Goal: Transaction & Acquisition: Purchase product/service

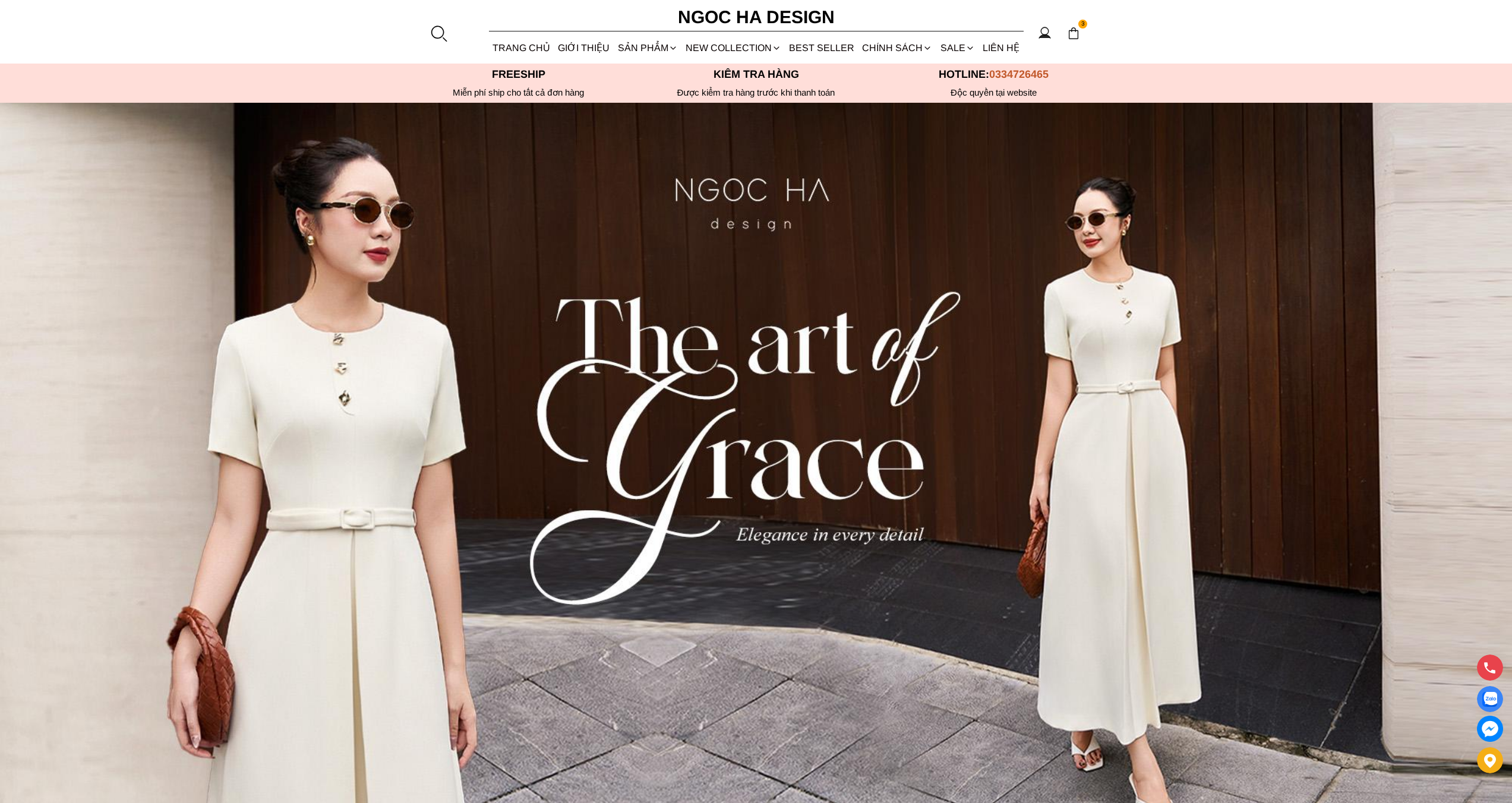
click at [1070, 42] on div "3" at bounding box center [1074, 33] width 18 height 18
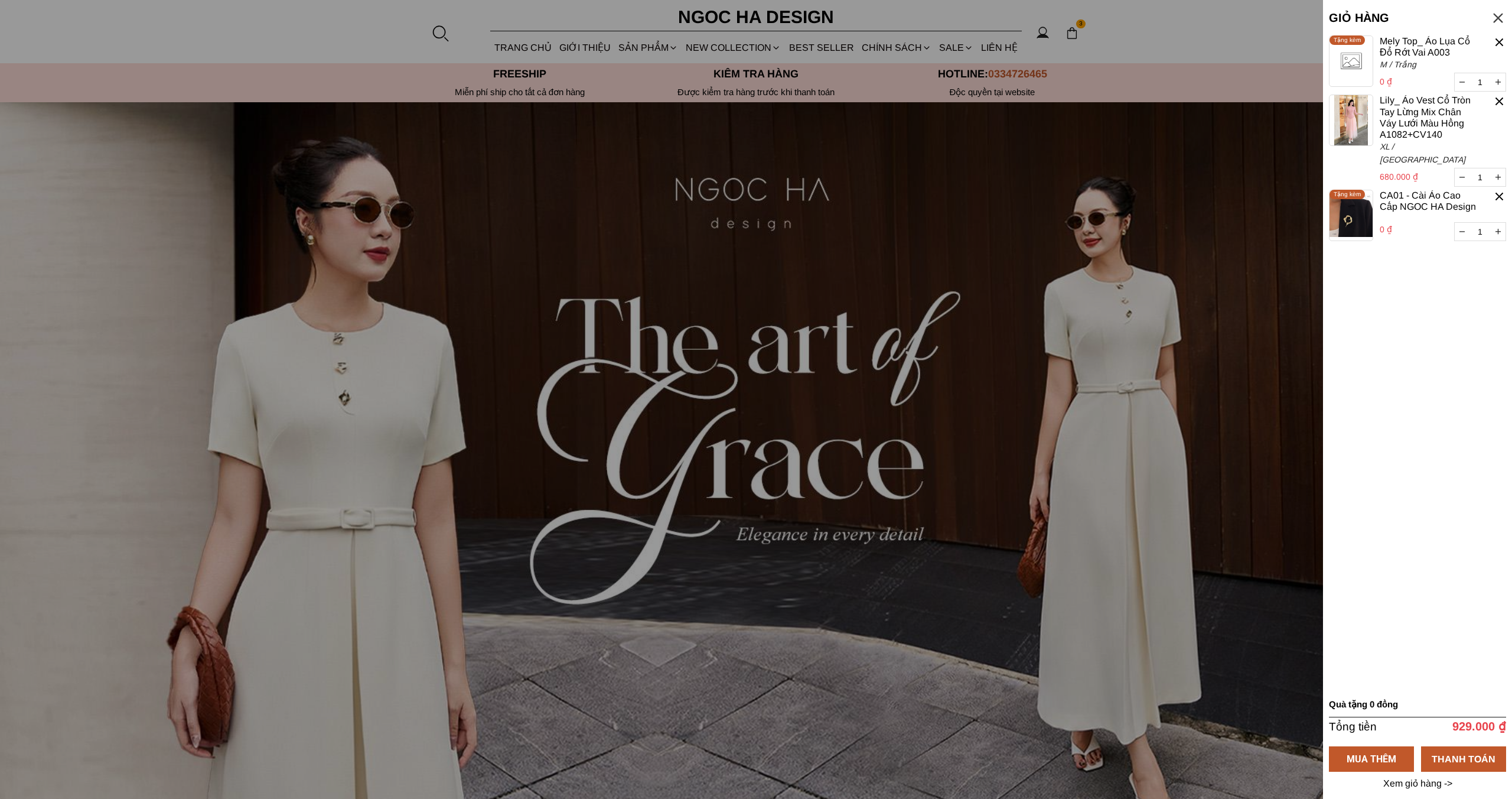
click at [1500, 42] on div at bounding box center [1500, 42] width 13 height 13
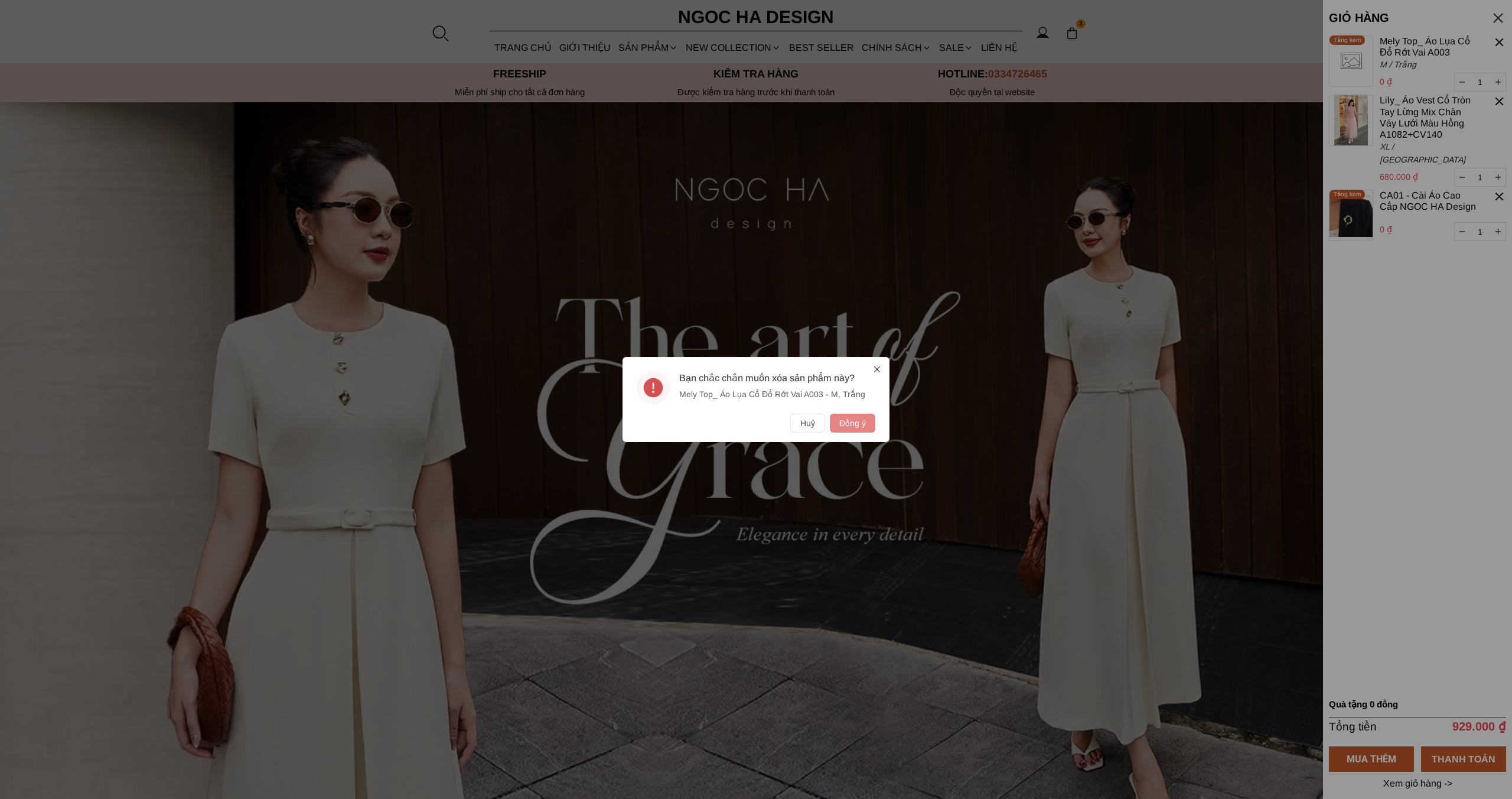
click at [853, 418] on button "Đồng ý" at bounding box center [853, 423] width 45 height 19
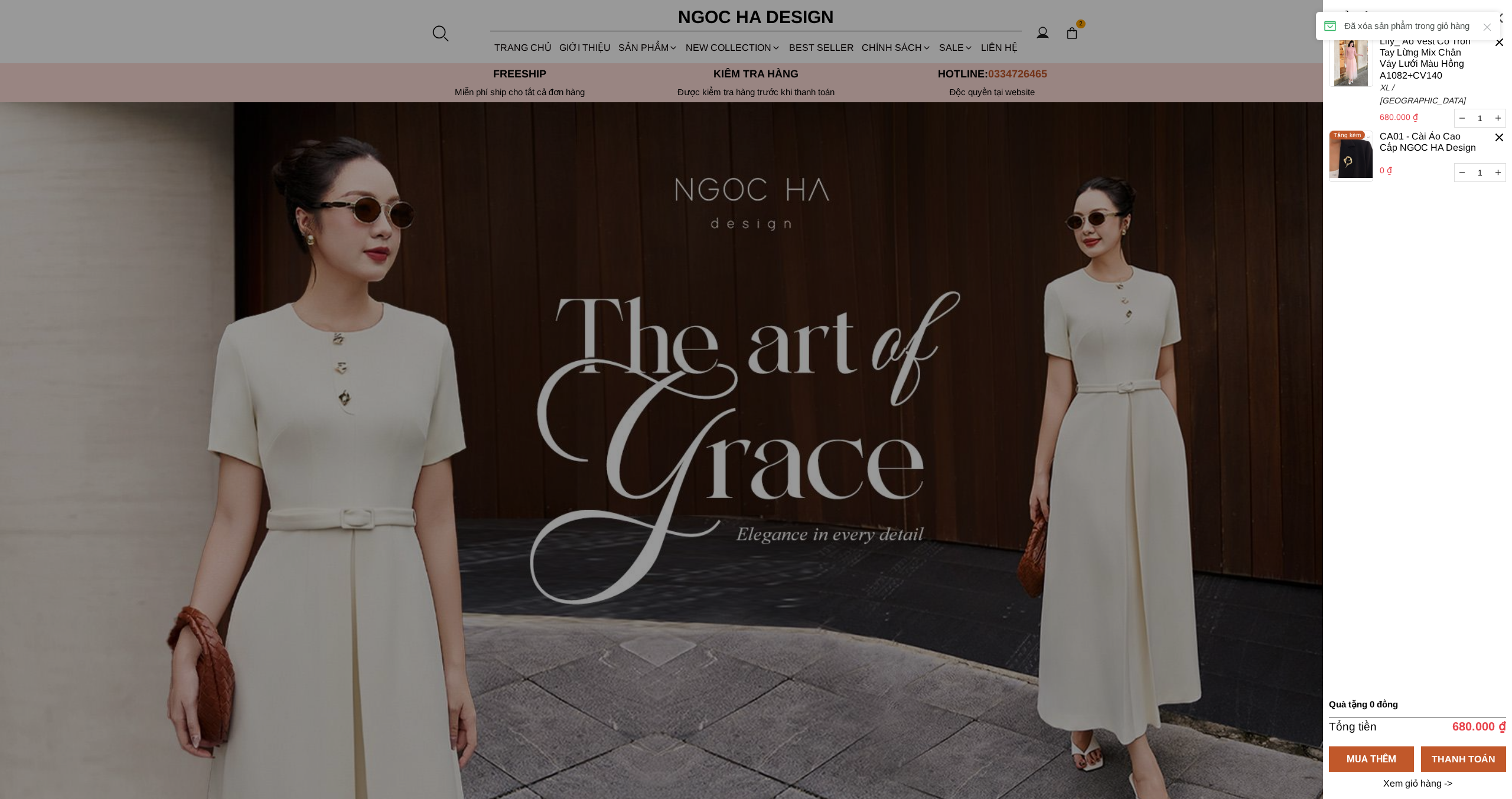
click at [1500, 130] on div at bounding box center [1500, 137] width 13 height 13
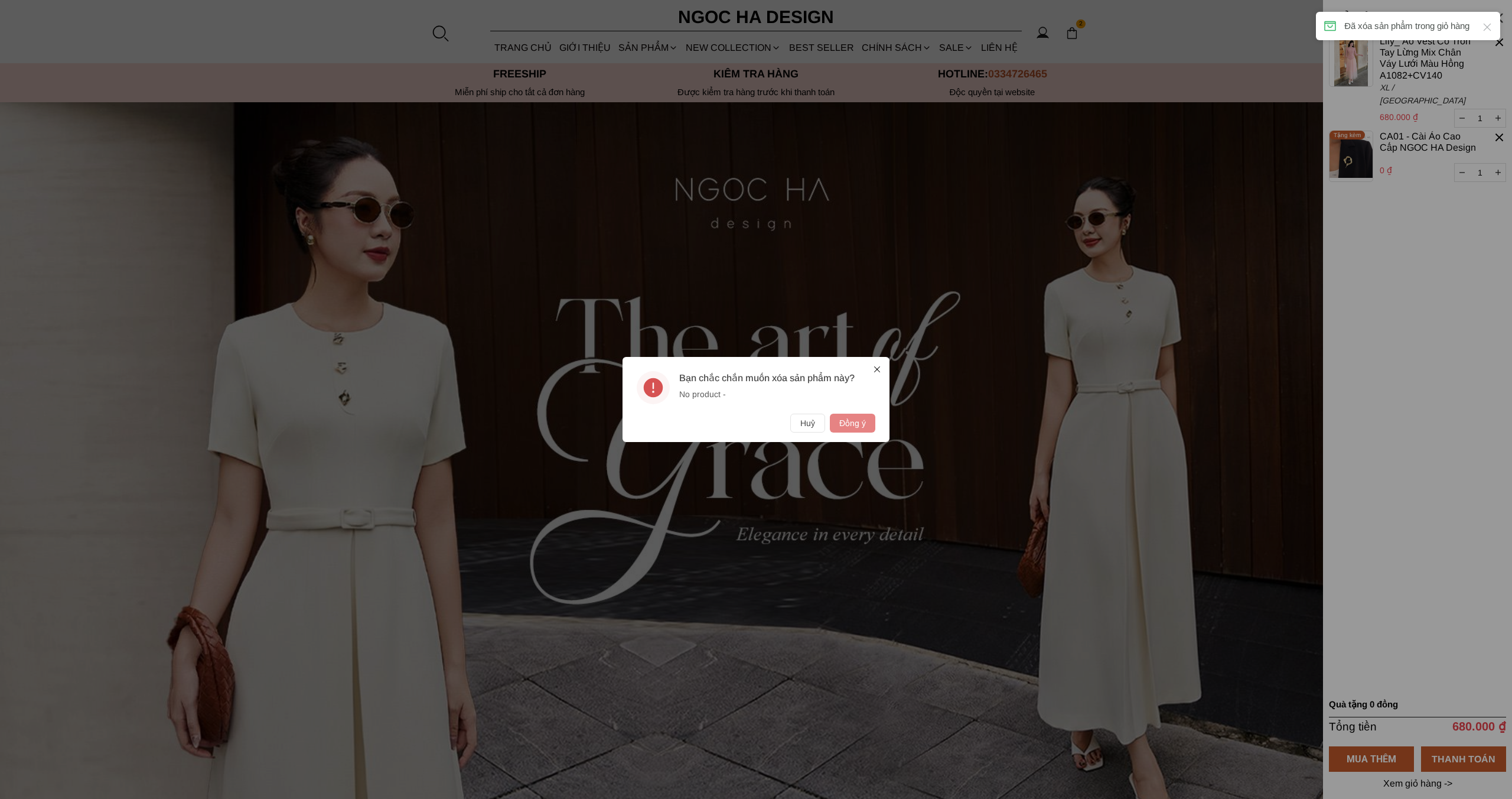
click at [853, 420] on button "Đồng ý" at bounding box center [853, 423] width 45 height 19
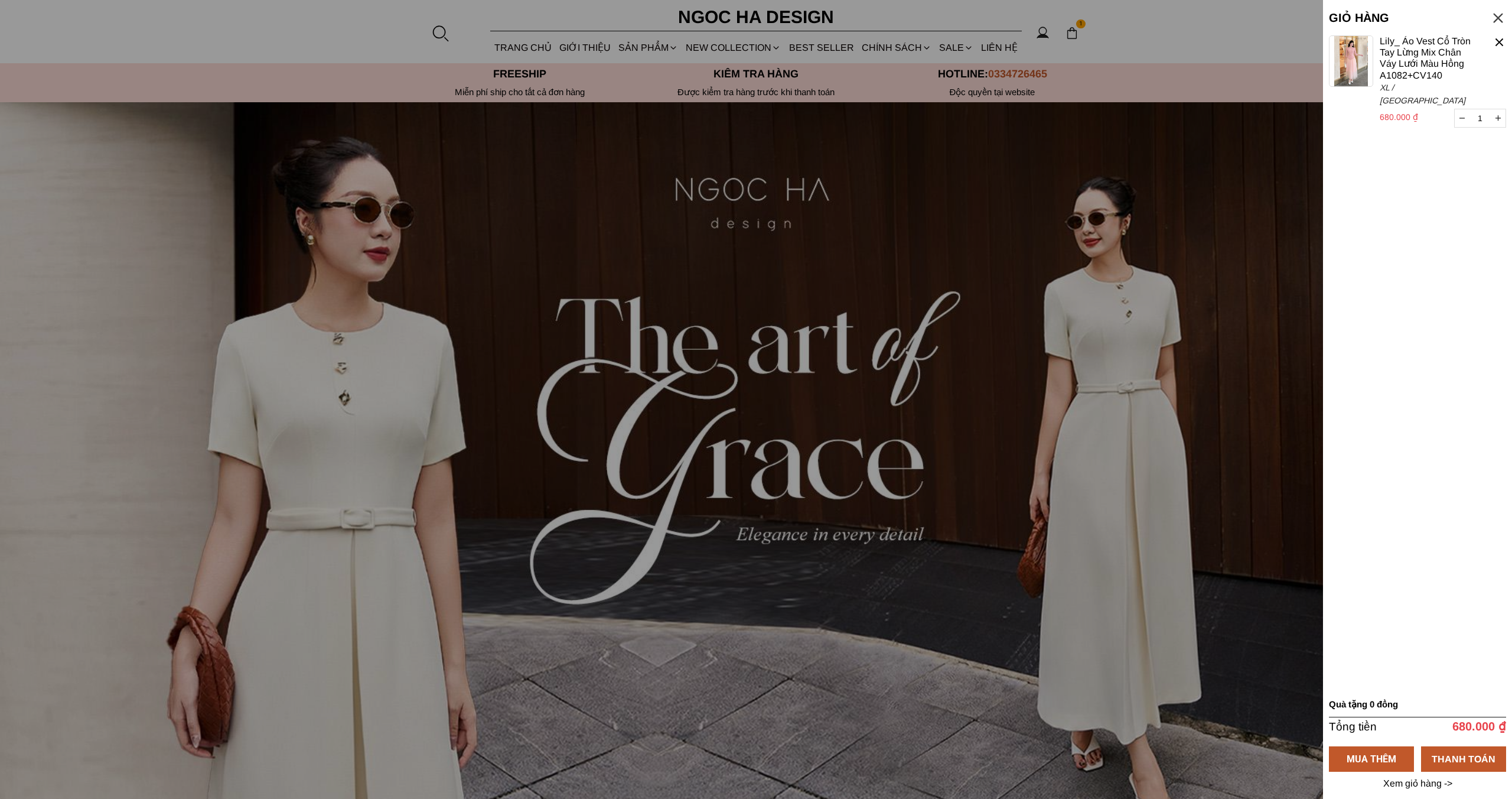
click at [1503, 39] on div at bounding box center [1500, 42] width 13 height 13
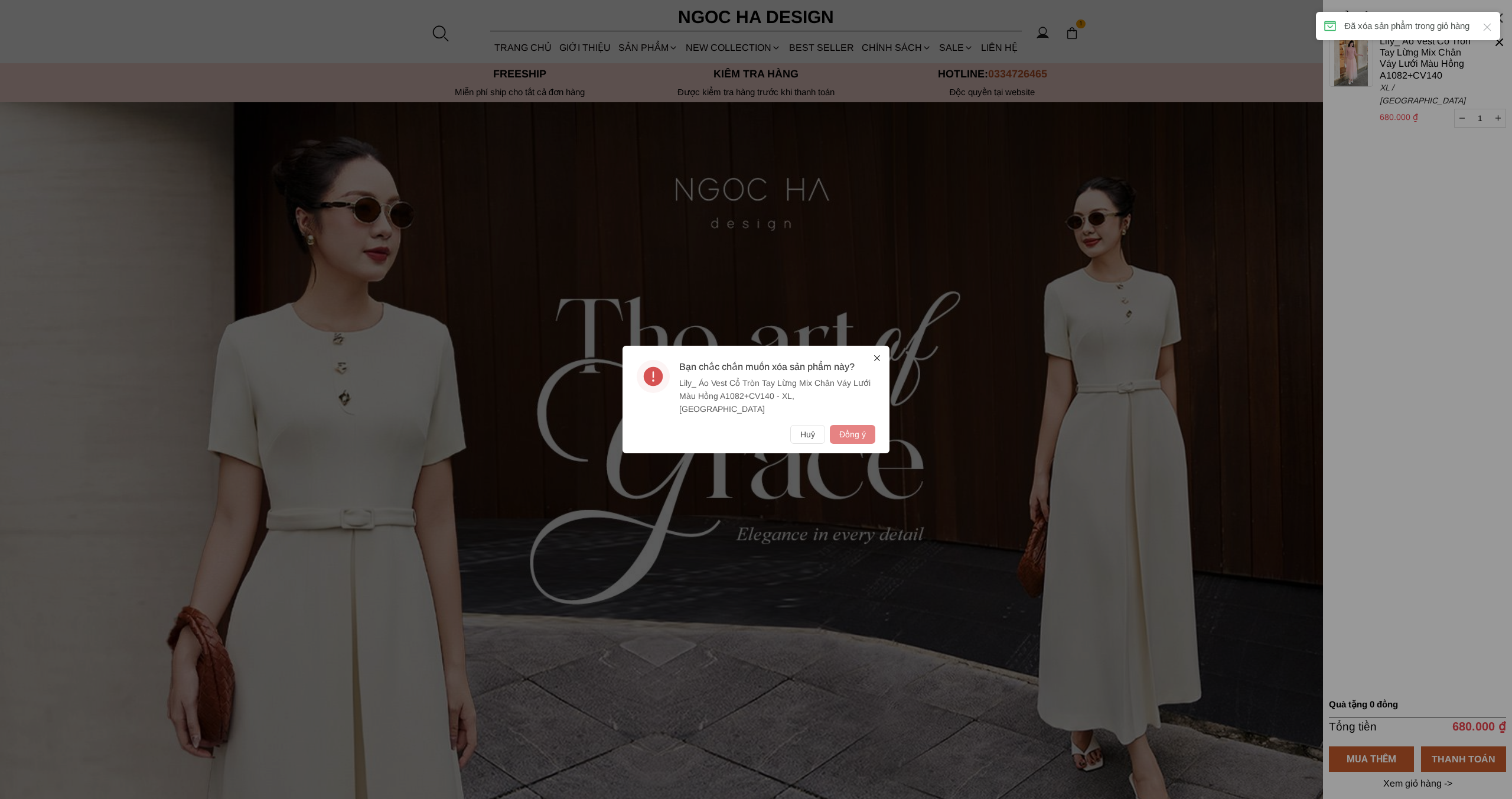
click at [839, 426] on button "Đồng ý" at bounding box center [853, 434] width 45 height 19
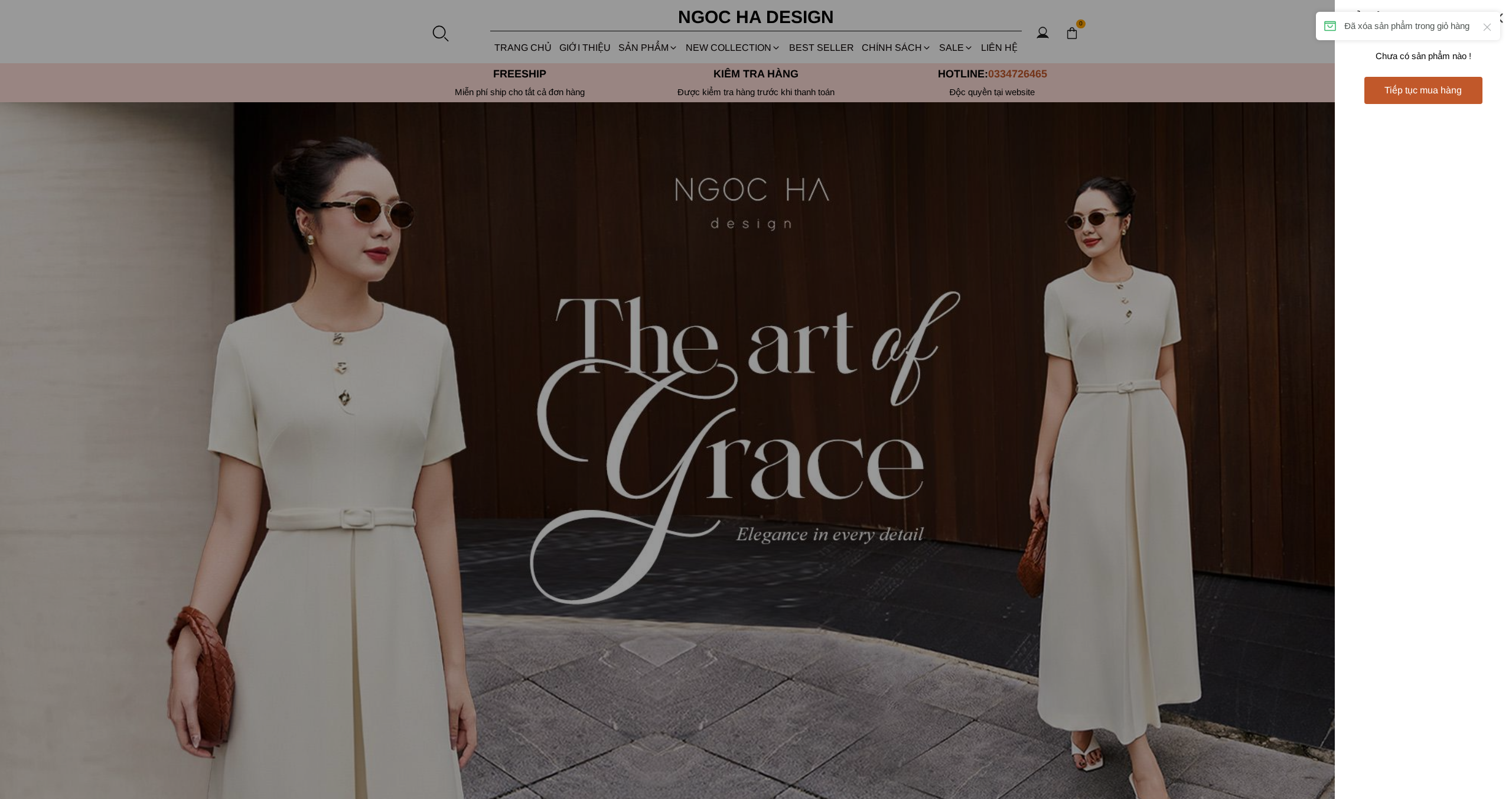
click at [976, 299] on div at bounding box center [756, 399] width 1512 height 799
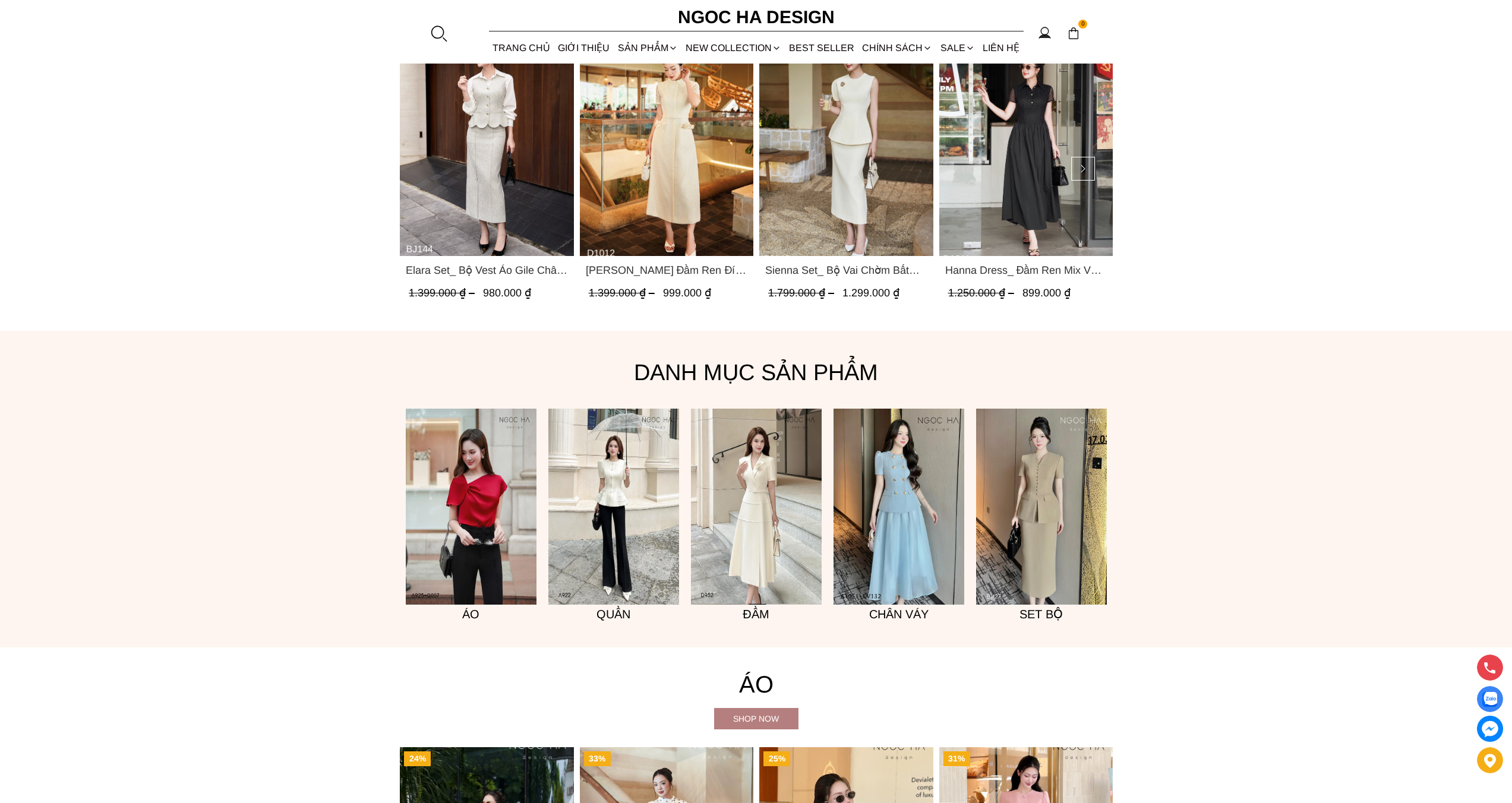
scroll to position [1030, 0]
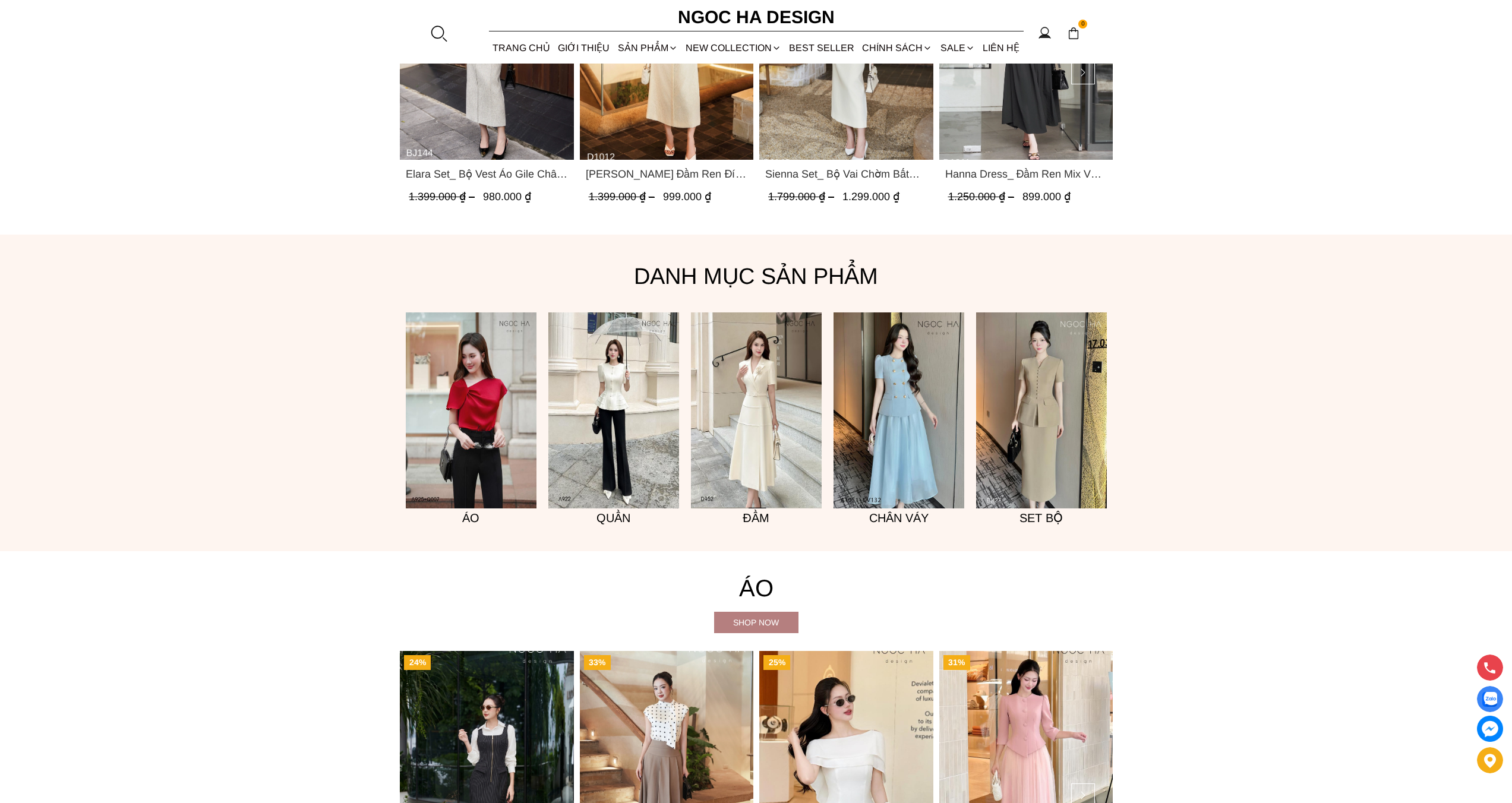
click at [823, 132] on img "Product image - Sienna Set_ Bộ Vai Chờm Bất Đối Xứng Mix Chân Váy Bút Chì BJ143" at bounding box center [846, 44] width 174 height 231
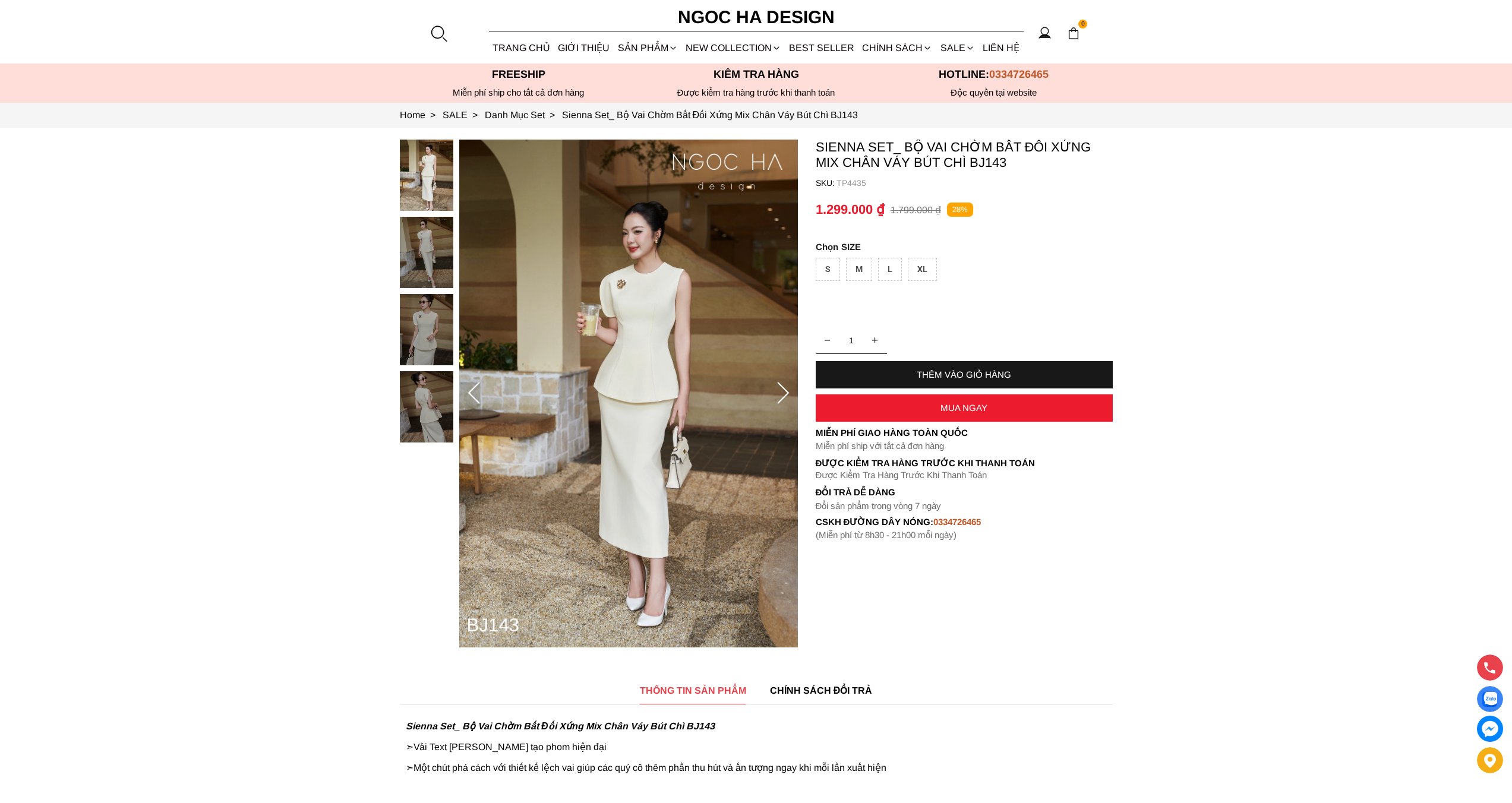
click at [832, 269] on div "S" at bounding box center [828, 270] width 25 height 23
click at [891, 372] on div "THÊM VÀO GIỎ HÀNG" at bounding box center [964, 374] width 297 height 10
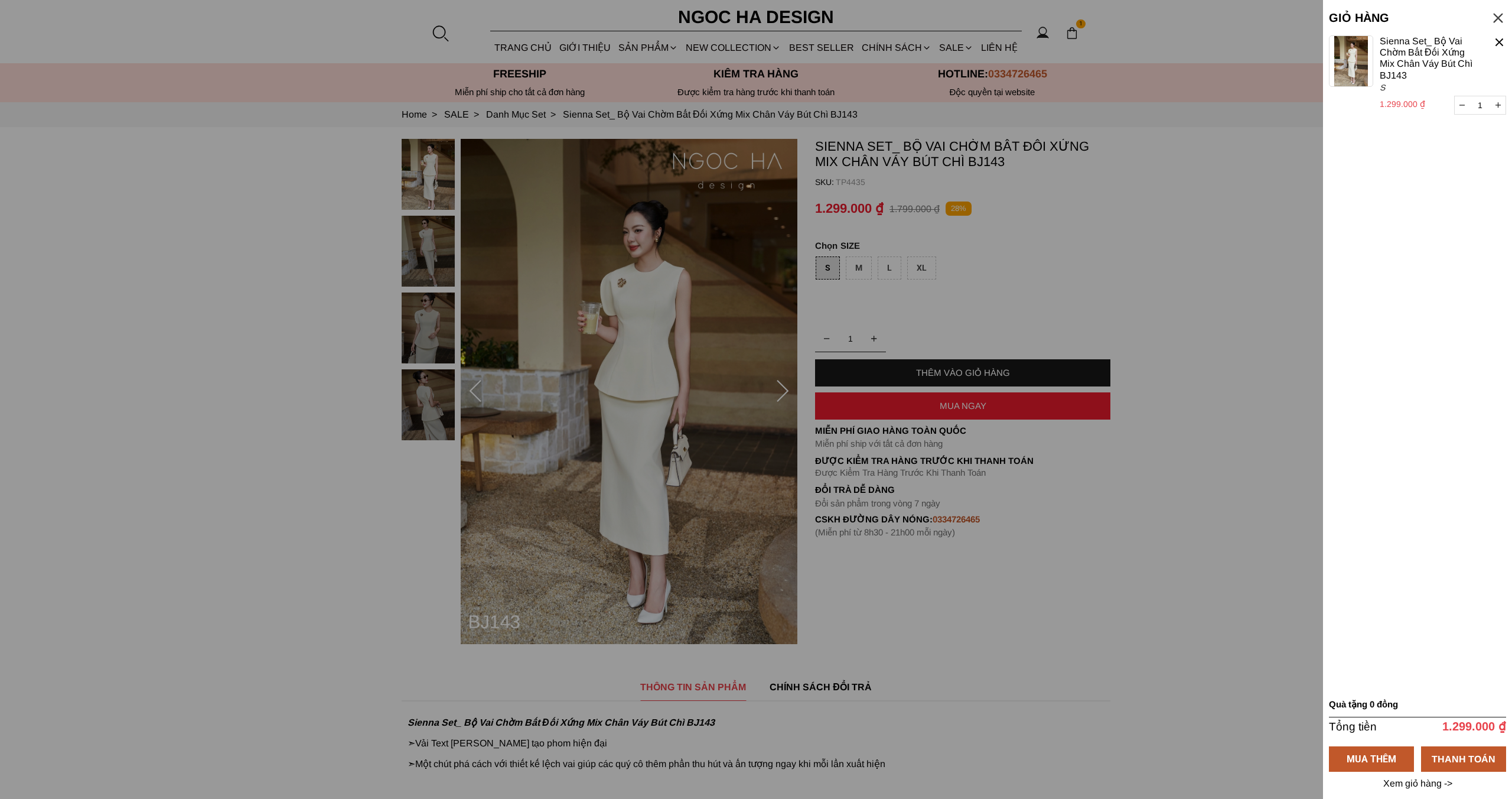
select select "Đỏ"
select select "S"
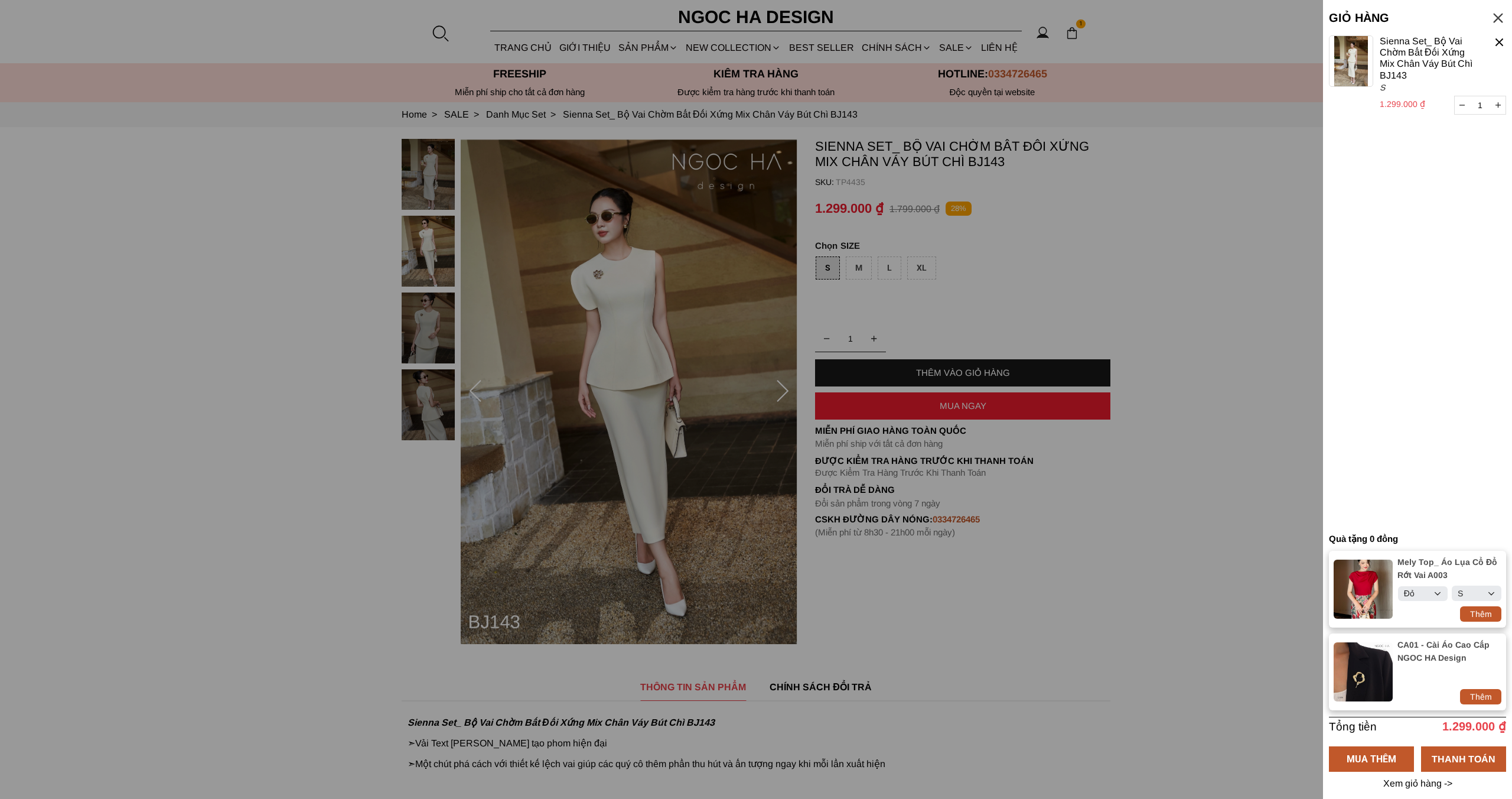
drag, startPoint x: 1484, startPoint y: 601, endPoint x: 1417, endPoint y: 577, distance: 71.2
click at [1484, 607] on div "Thêm" at bounding box center [1481, 613] width 42 height 13
select select "Đỏ"
select select "S"
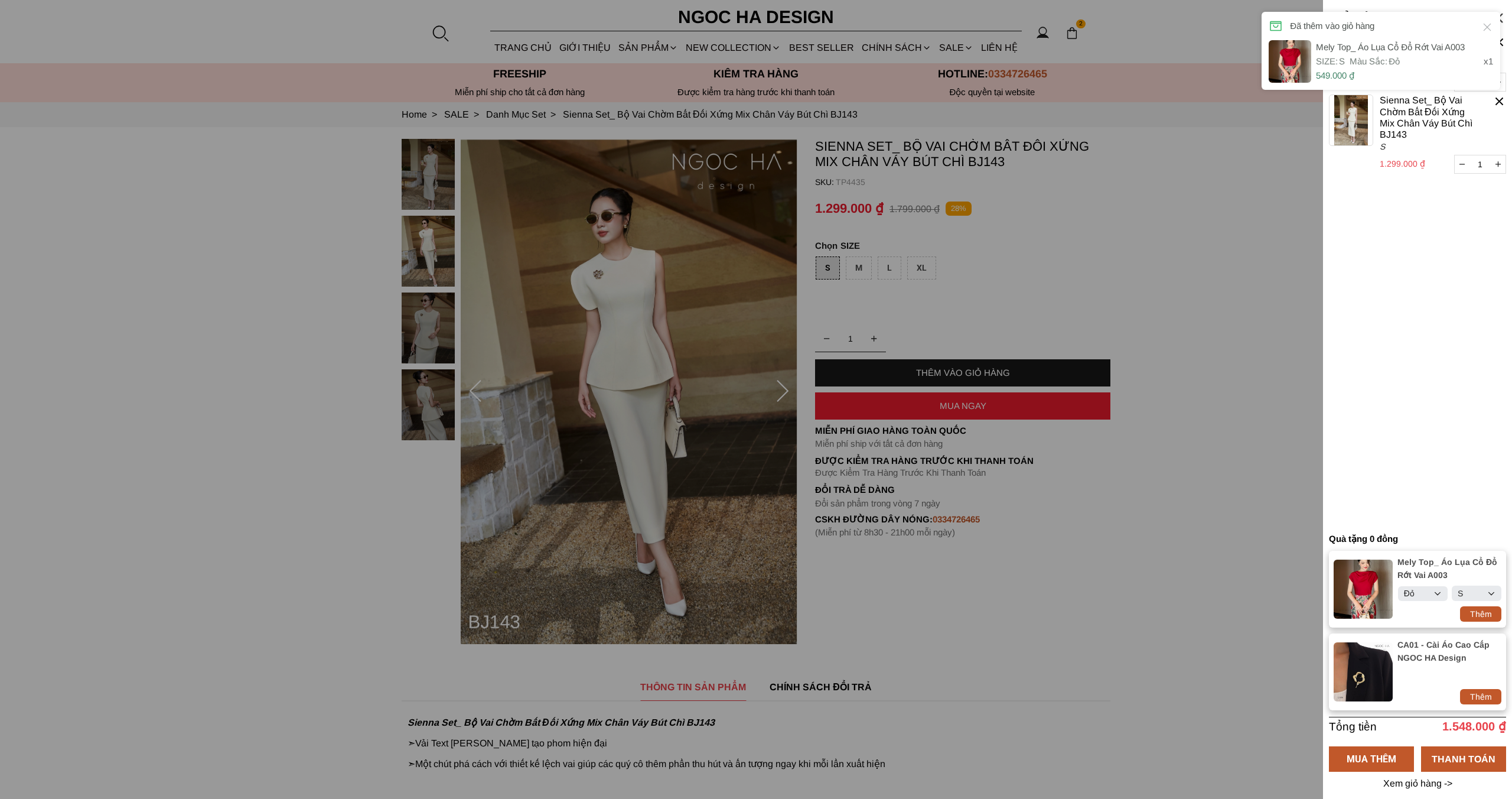
click at [1486, 26] on icon at bounding box center [1488, 28] width 8 height 8
click at [1403, 345] on container "1 Chưa có sản phẩm nào Mely Top_ Áo Lụa Cổ Đổ Rớt Vai A003 0 ₫ 1 S / Đỏ Tặng kè…" at bounding box center [1418, 281] width 178 height 492
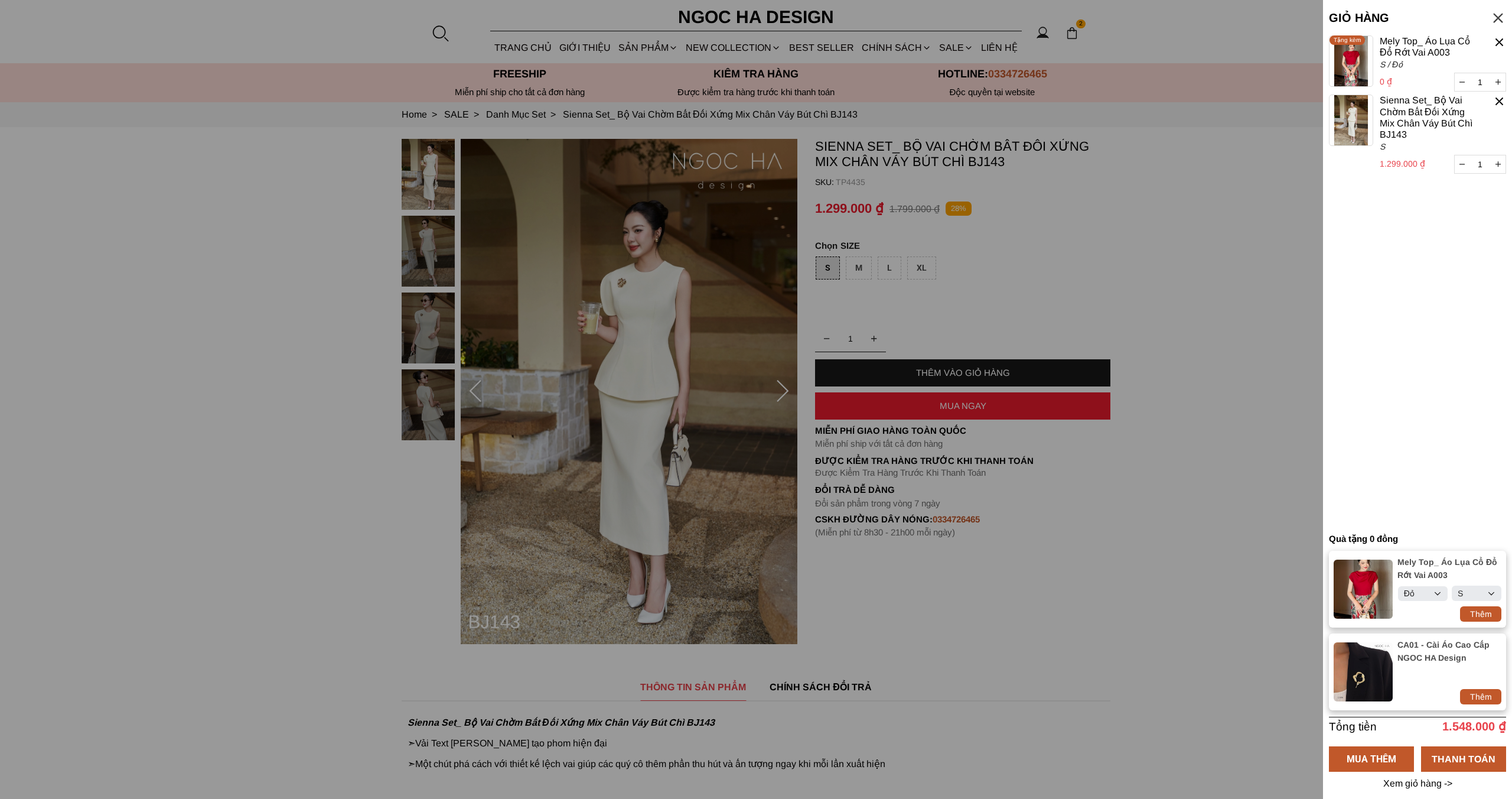
click at [1483, 689] on div "Thêm" at bounding box center [1481, 696] width 42 height 15
select select "Đỏ"
select select "S"
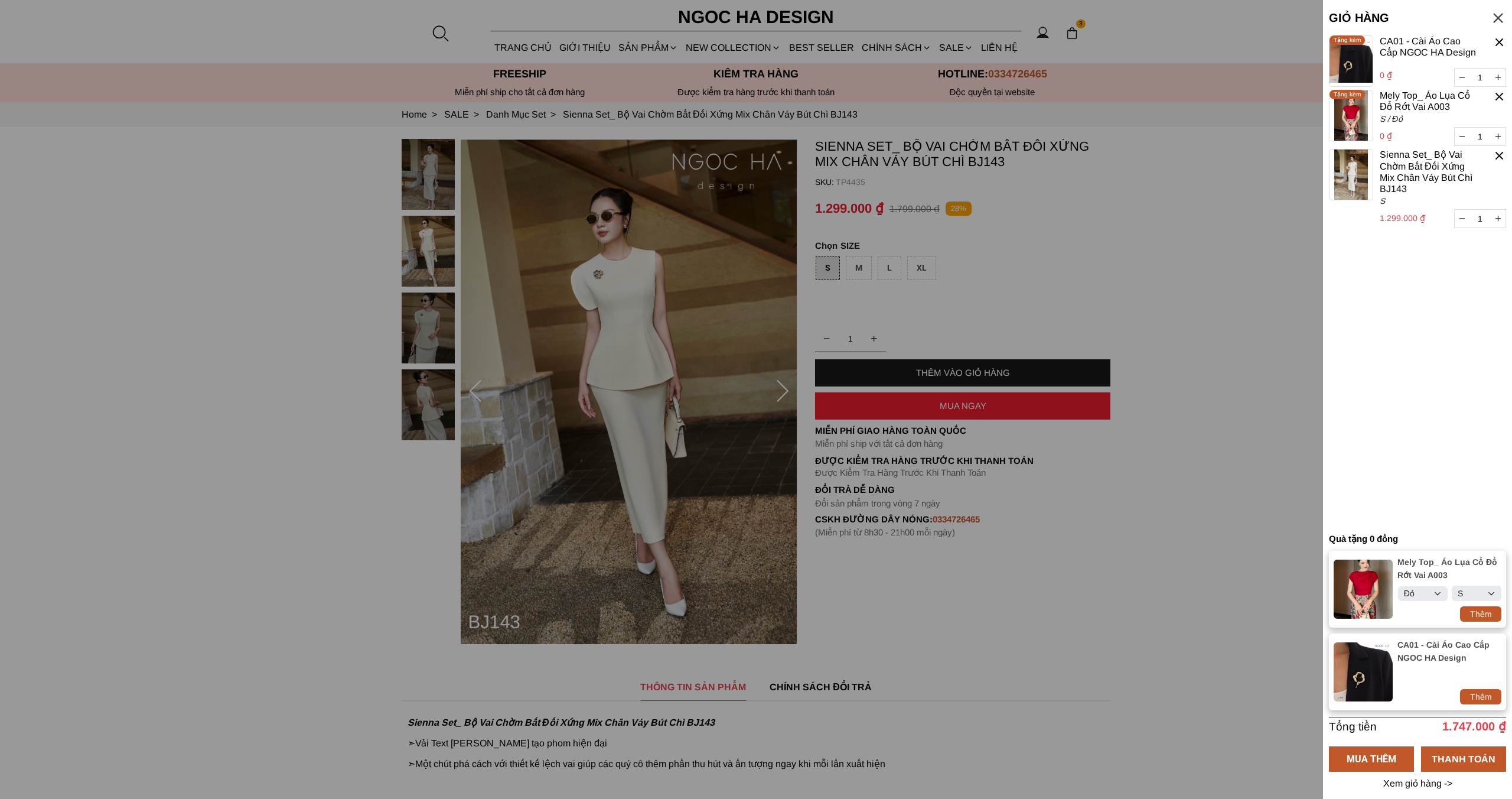
click at [1433, 337] on container "1 Chưa có sản phẩm nào CA01 - Cài Áo Cao Cấp NGOC HA Design 0 ₫ 1 Tặng kèm Mely…" at bounding box center [1418, 281] width 178 height 492
